Goal: Task Accomplishment & Management: Complete application form

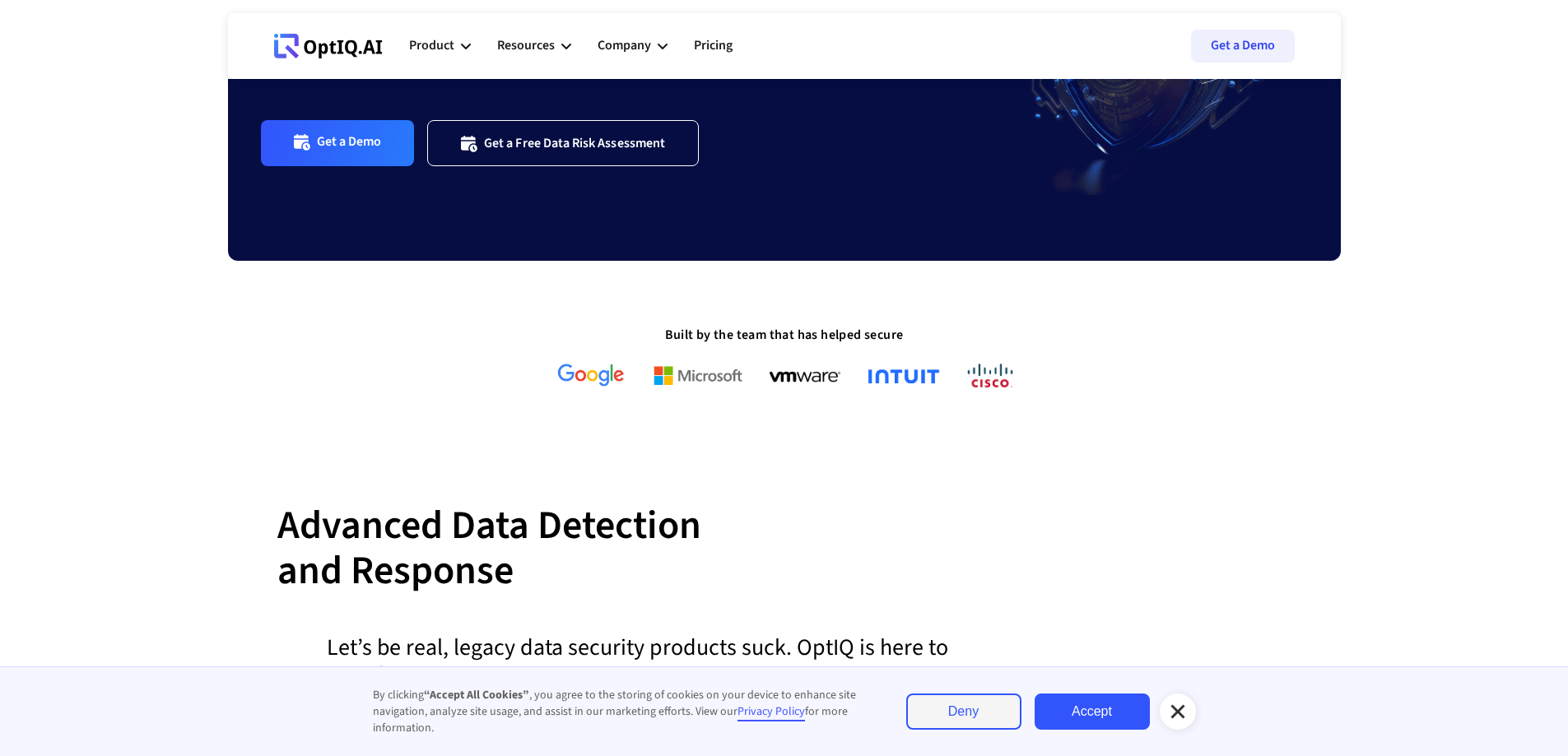
scroll to position [329, 0]
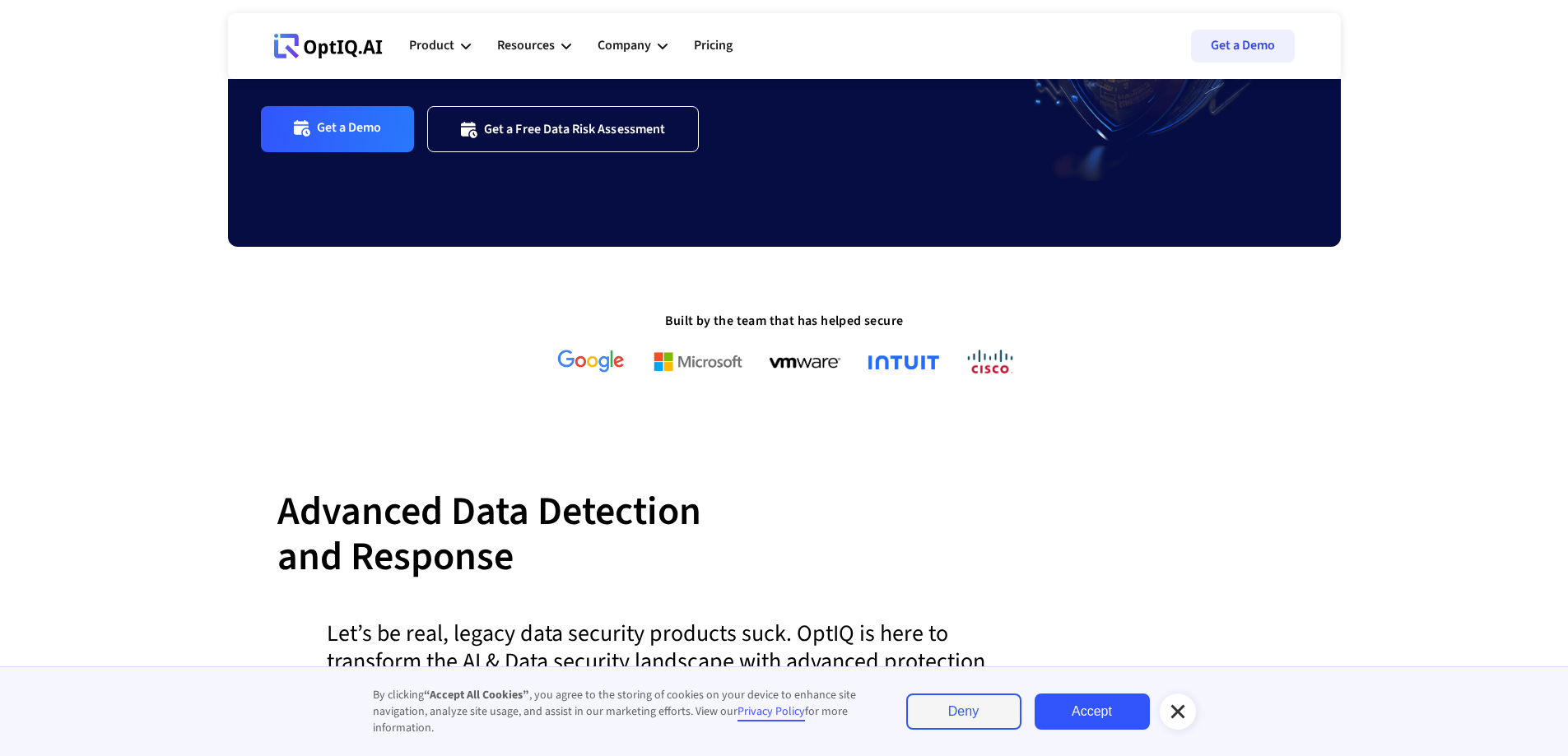
click at [956, 705] on link "Deny" at bounding box center [963, 712] width 115 height 36
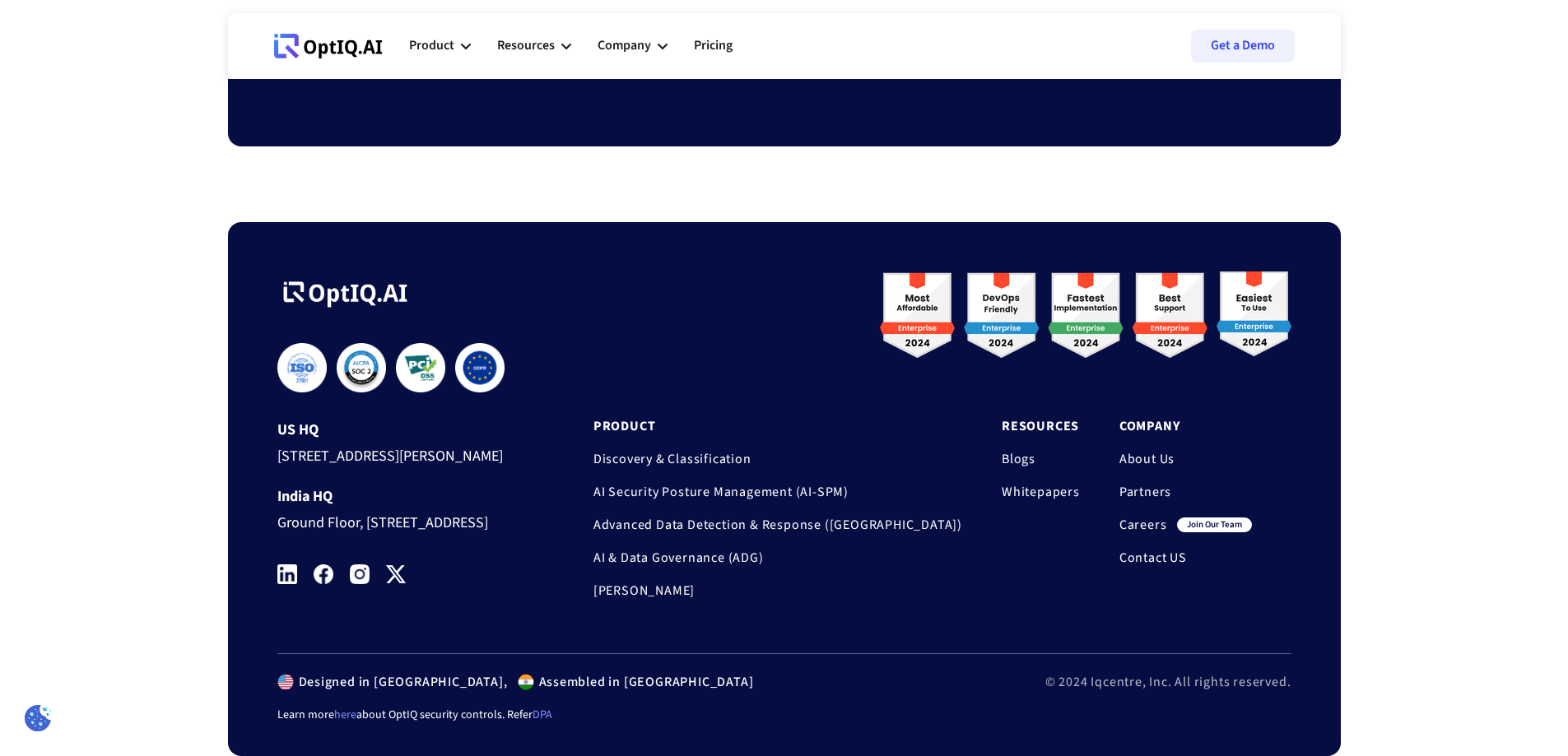
scroll to position [5512, 0]
click at [1148, 517] on link "Careers" at bounding box center [1143, 525] width 48 height 17
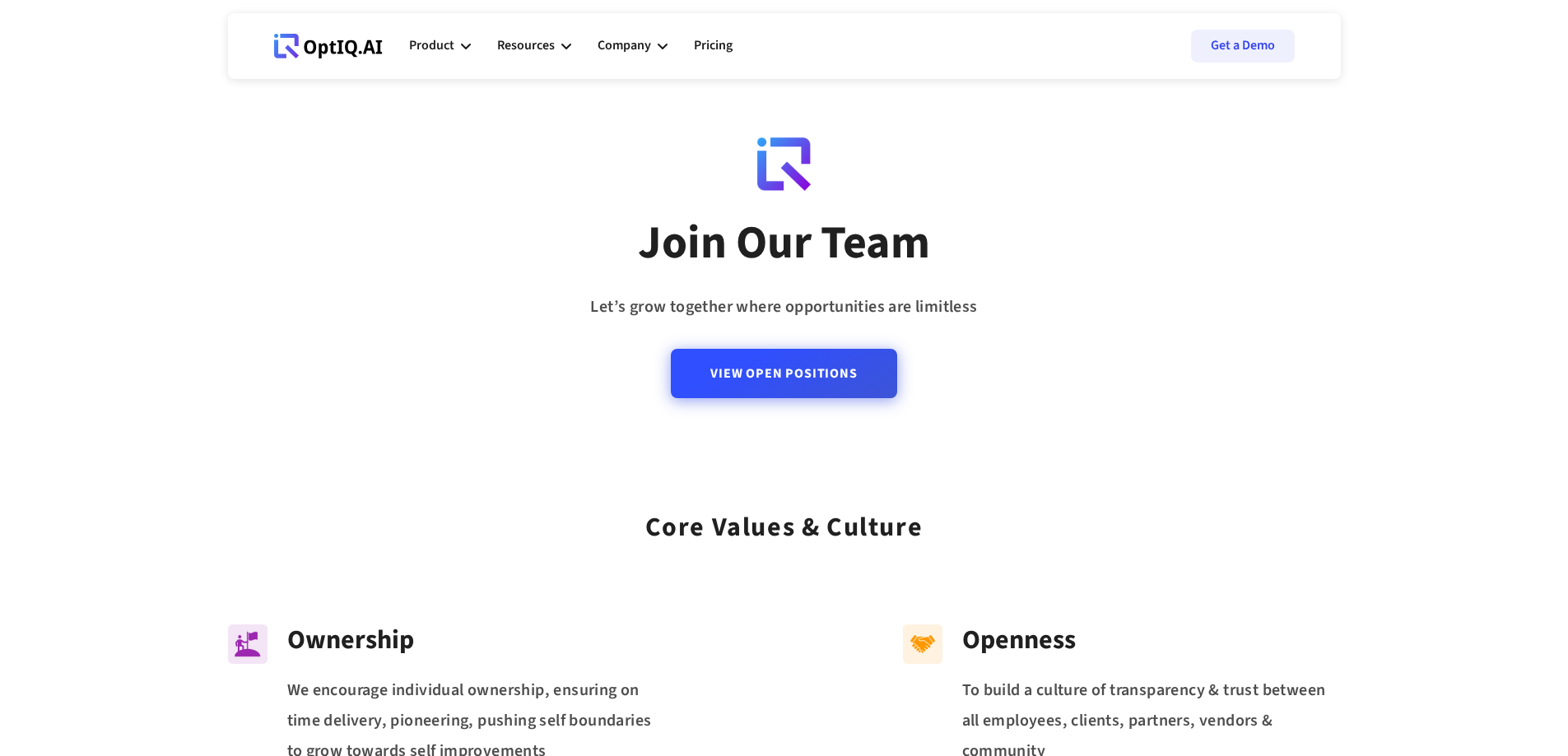
click at [852, 377] on link "View Open Positions" at bounding box center [784, 374] width 226 height 50
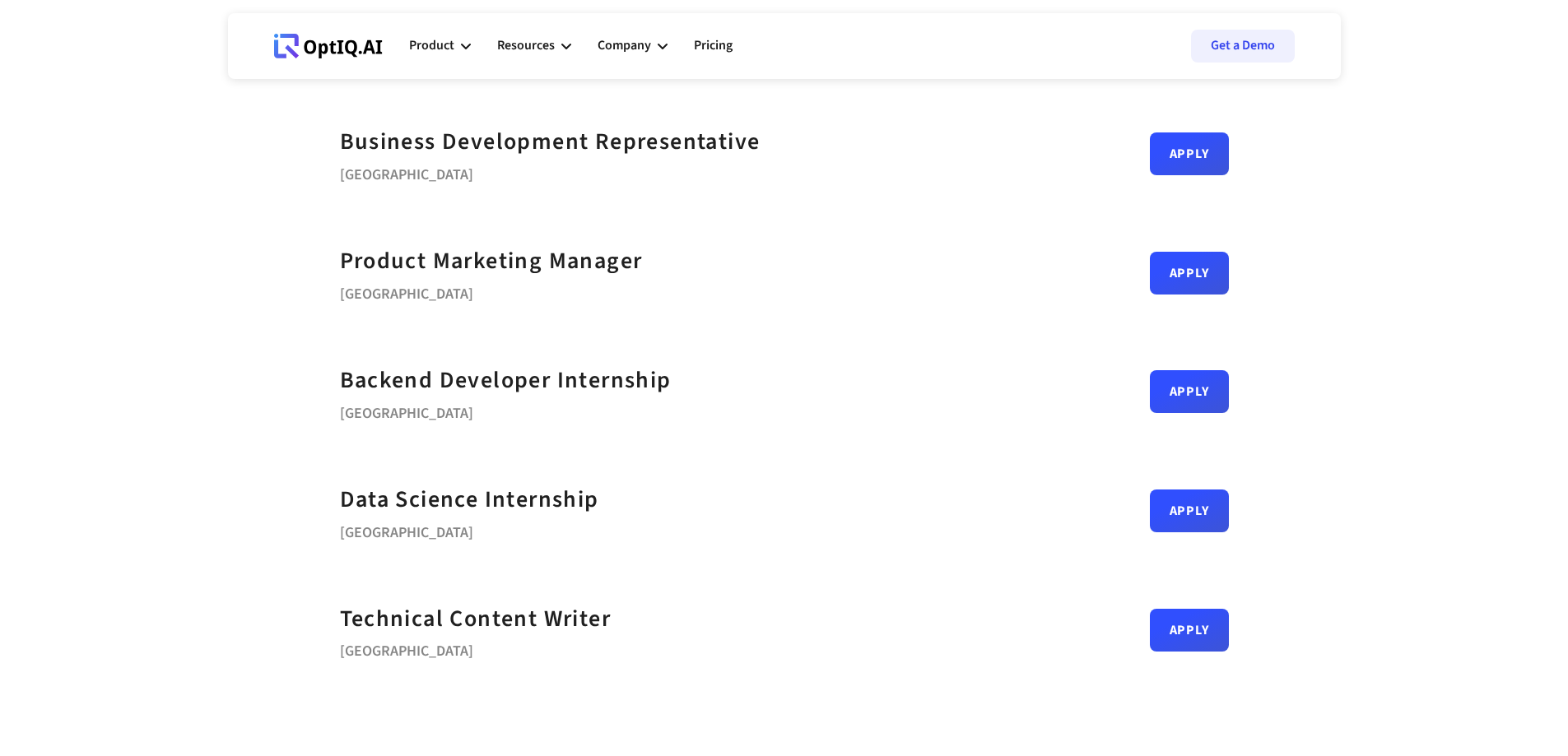
scroll to position [823, 0]
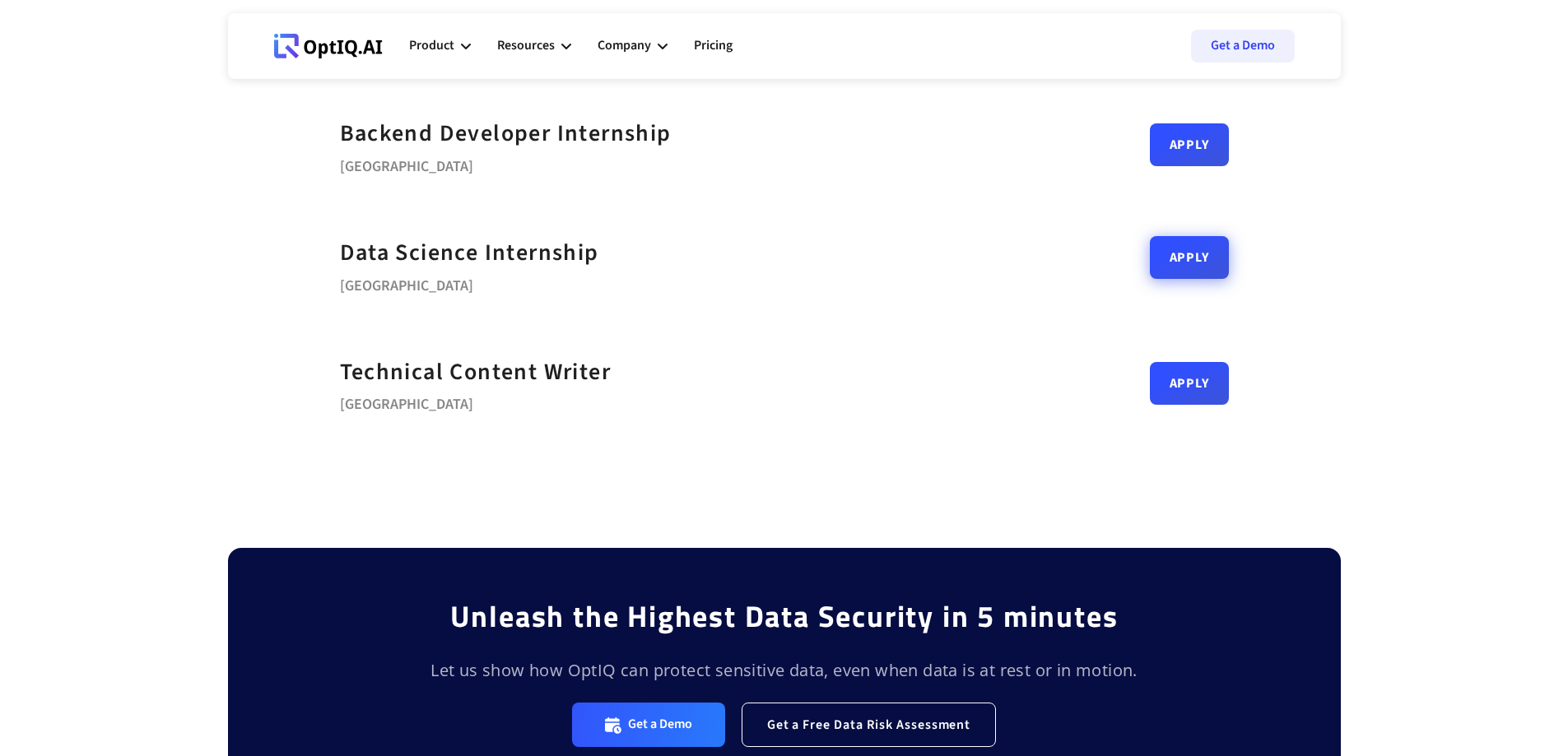
click at [1150, 258] on link "Apply" at bounding box center [1189, 258] width 79 height 42
